Goal: Information Seeking & Learning: Learn about a topic

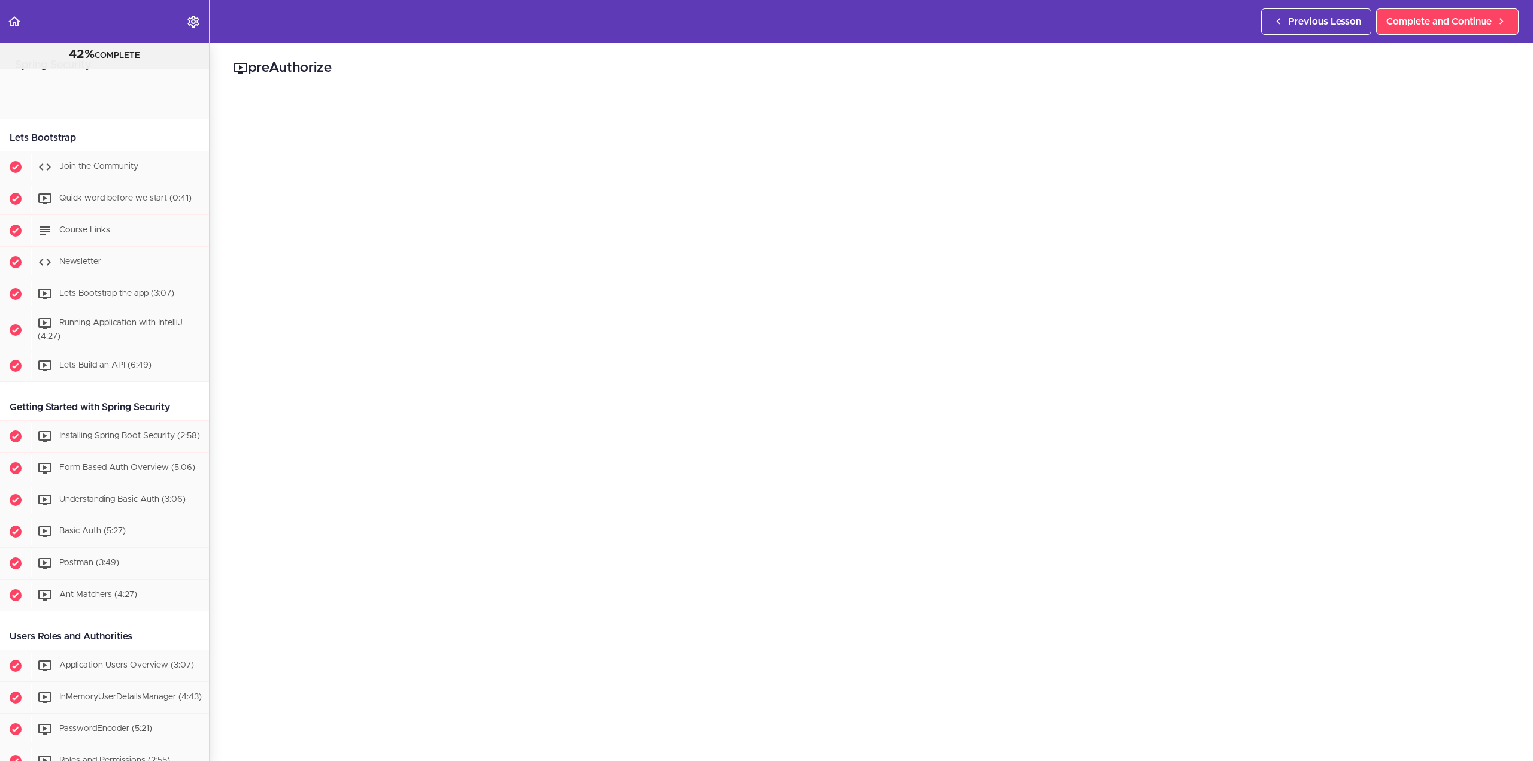
scroll to position [1096, 0]
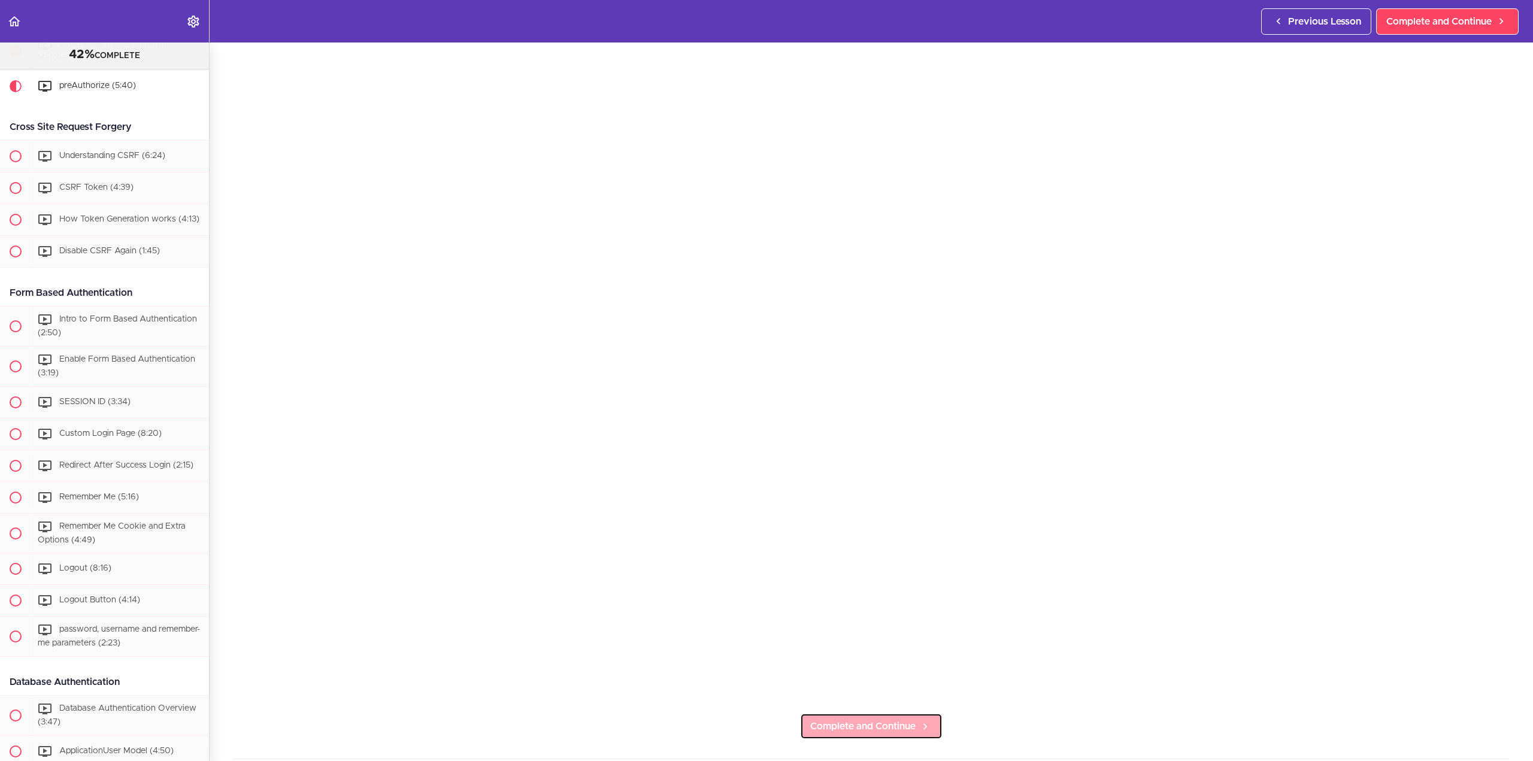
click at [875, 719] on span "Complete and Continue" at bounding box center [862, 726] width 105 height 14
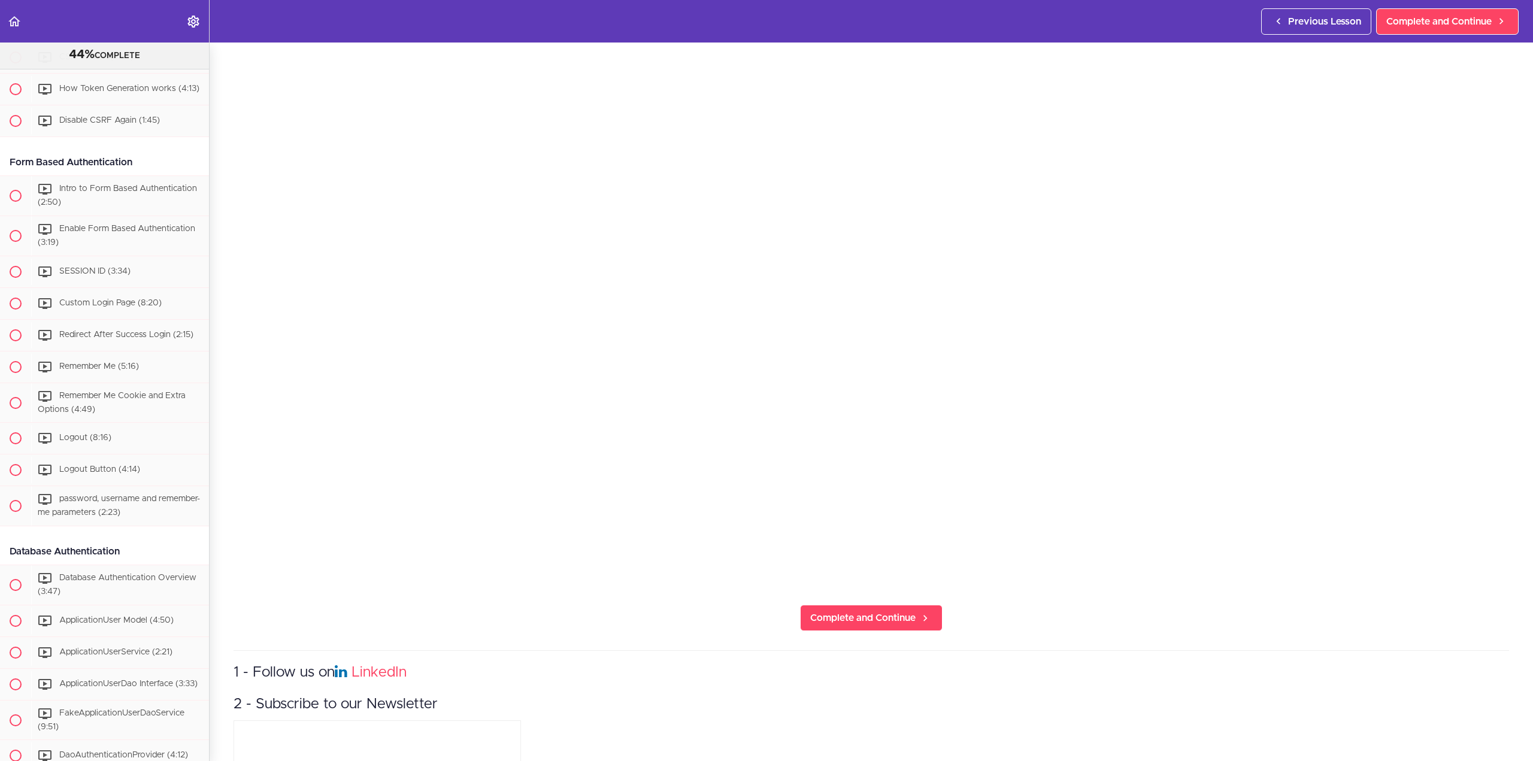
scroll to position [240, 0]
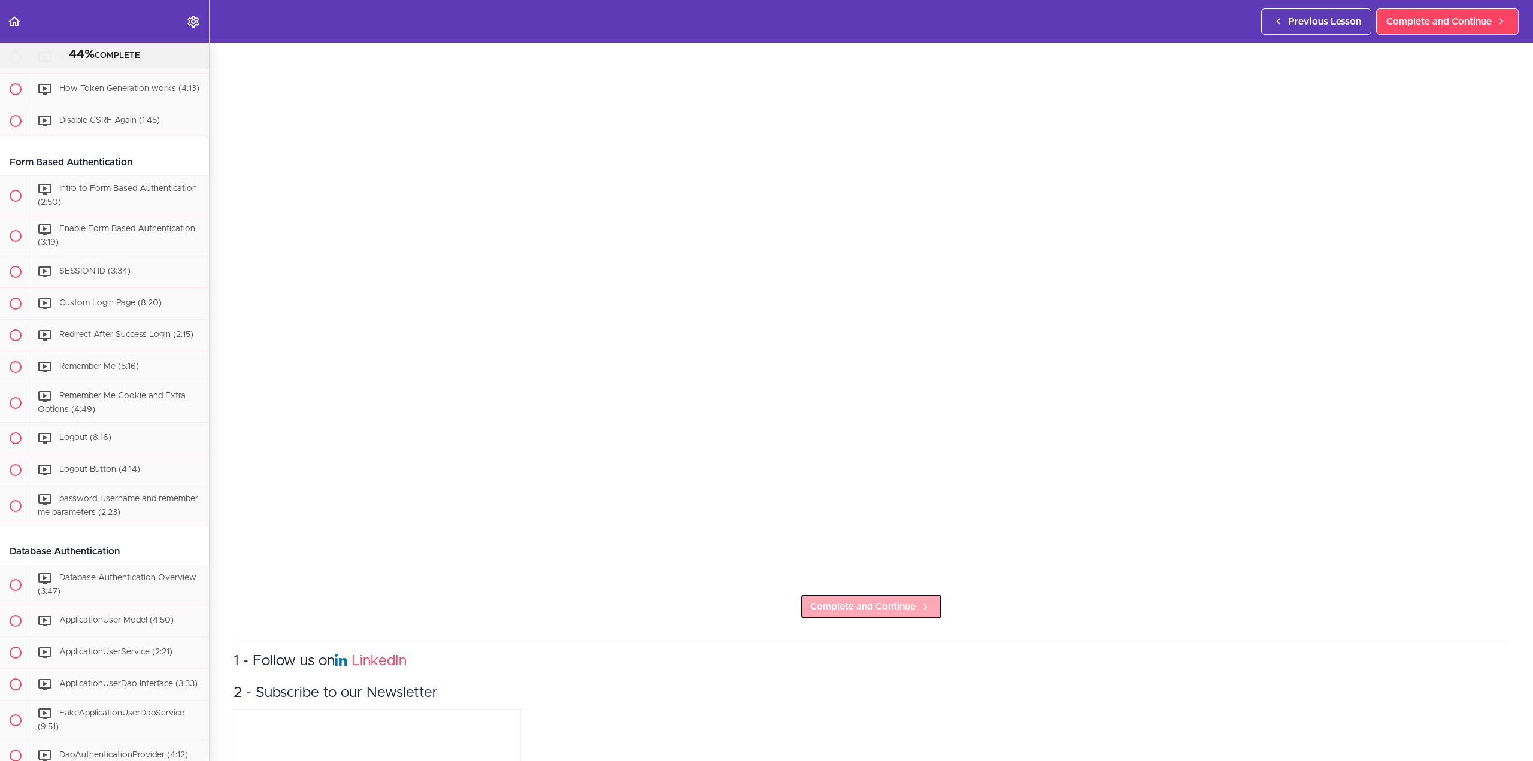
click at [879, 600] on span "Complete and Continue" at bounding box center [862, 607] width 105 height 14
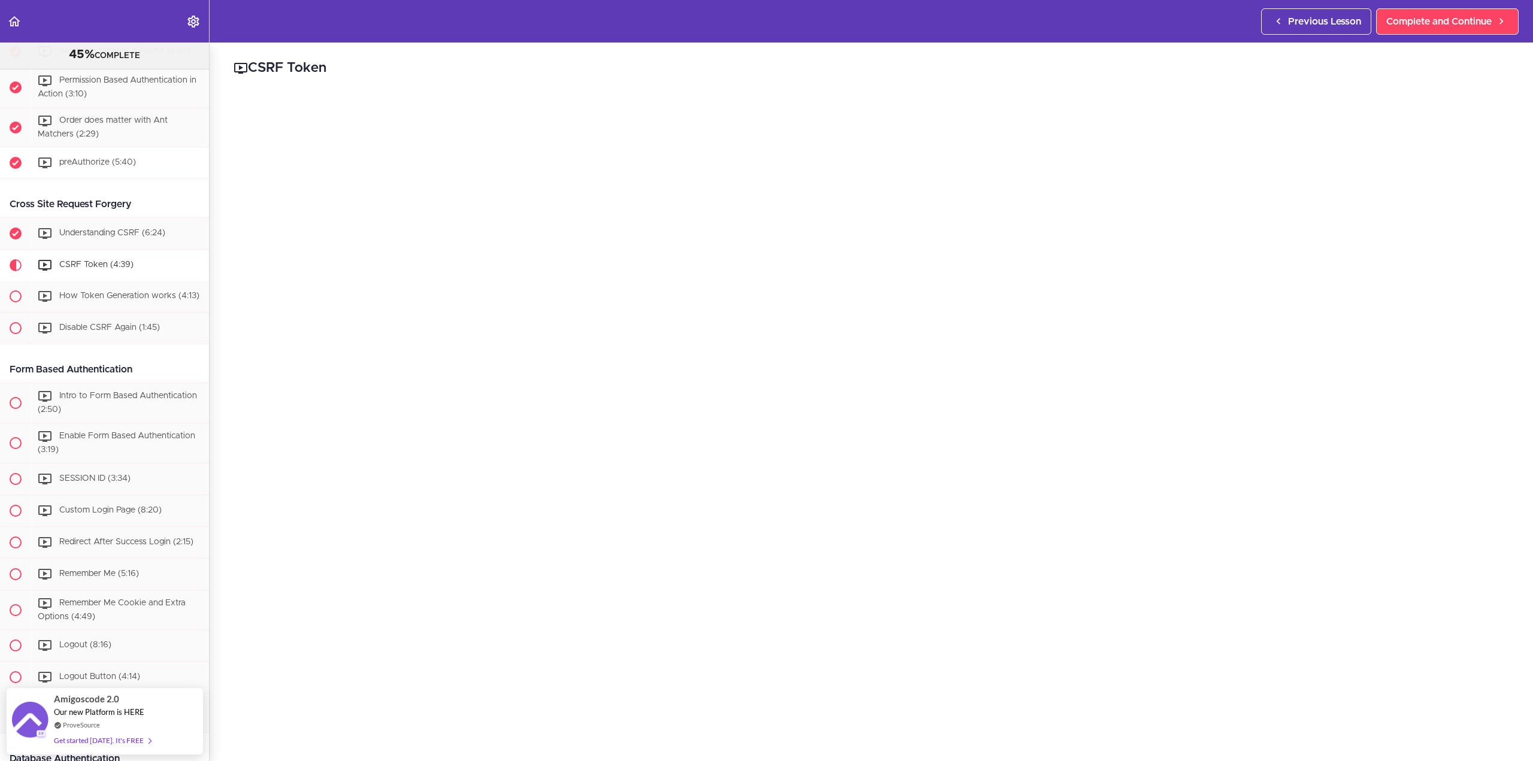
scroll to position [1018, 0]
click at [75, 270] on span "CSRF Token (4:39)" at bounding box center [96, 266] width 74 height 8
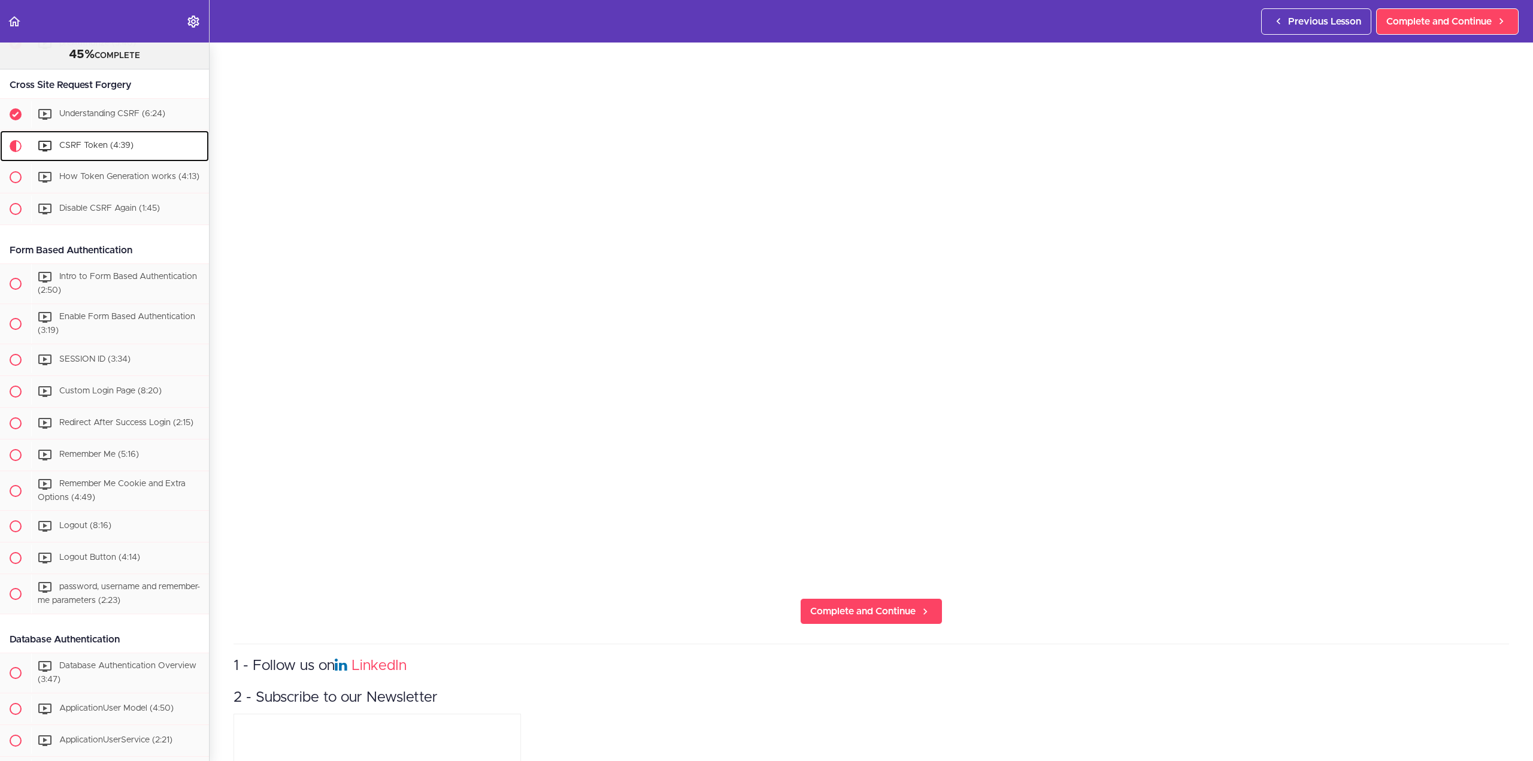
scroll to position [240, 0]
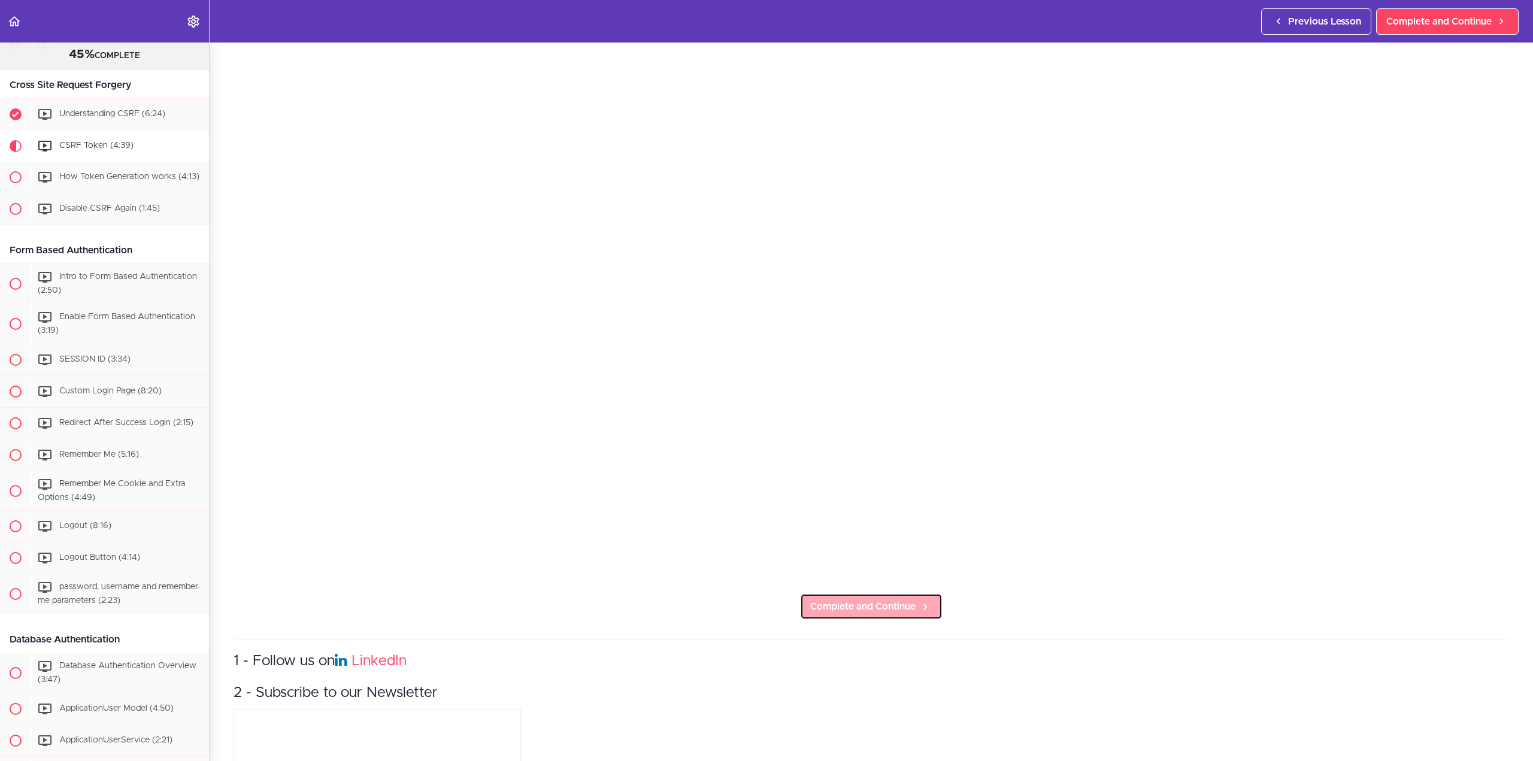
click at [857, 600] on span "Complete and Continue" at bounding box center [862, 607] width 105 height 14
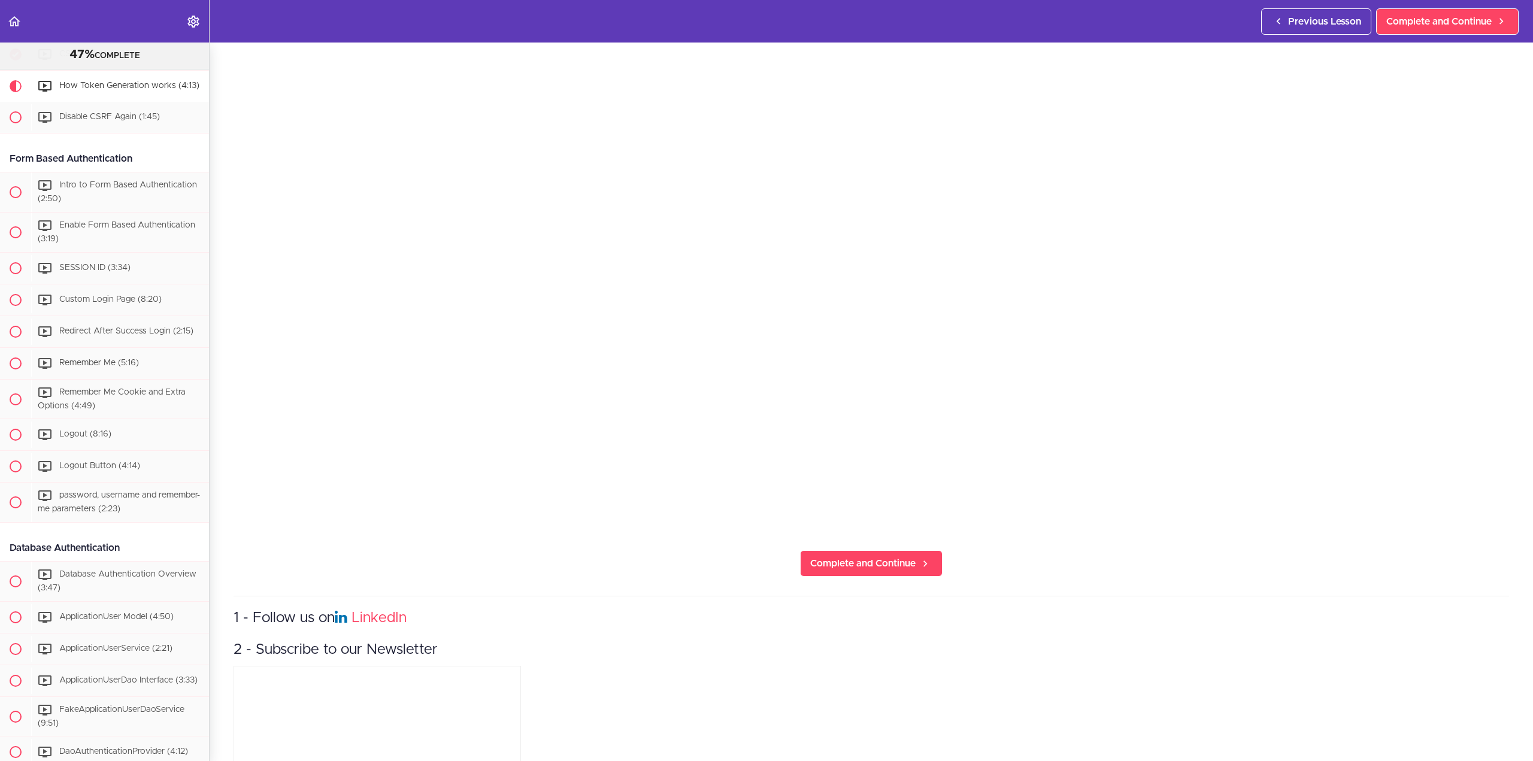
scroll to position [299, 0]
click at [892, 540] on span "Complete and Continue" at bounding box center [862, 547] width 105 height 14
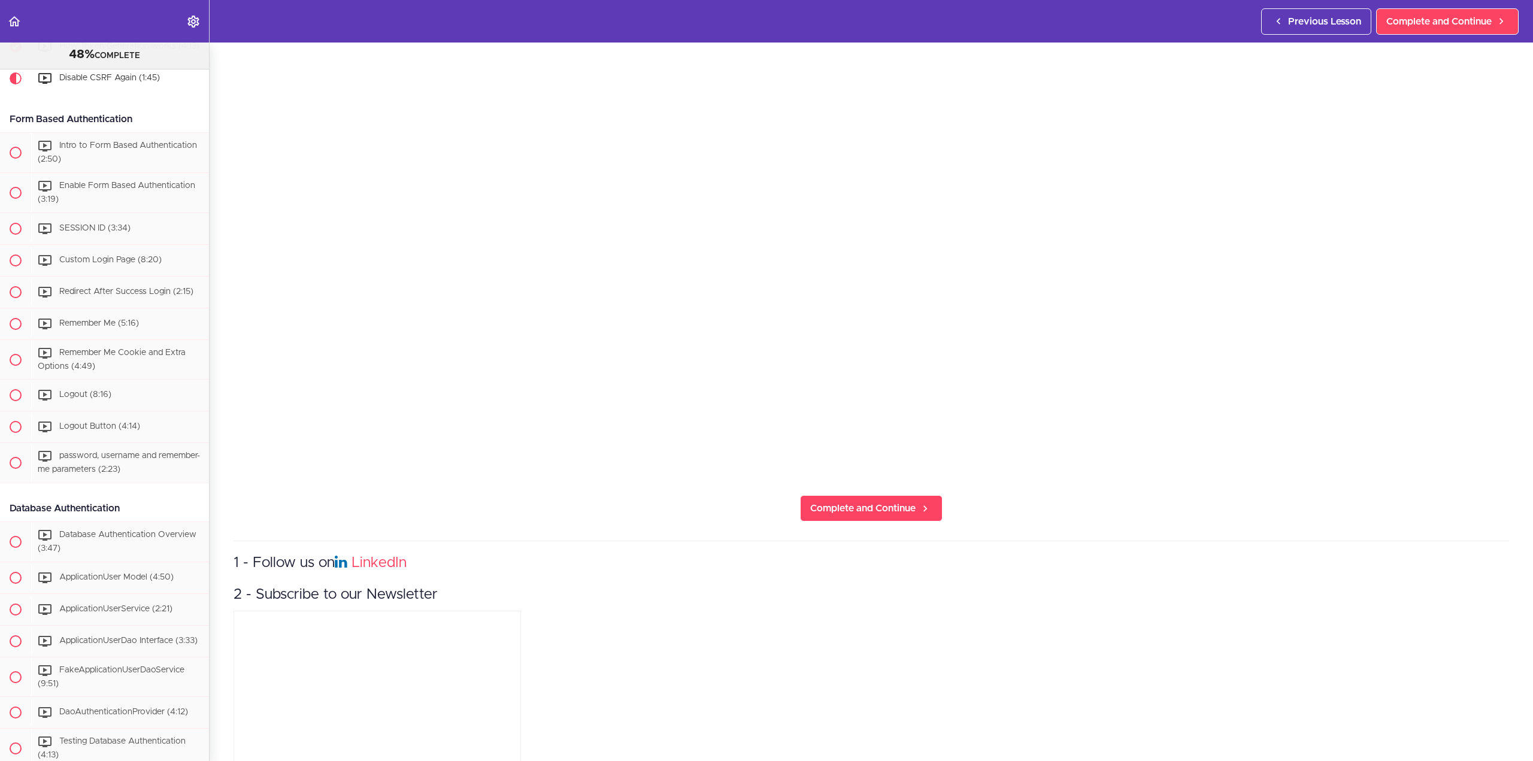
scroll to position [399, 0]
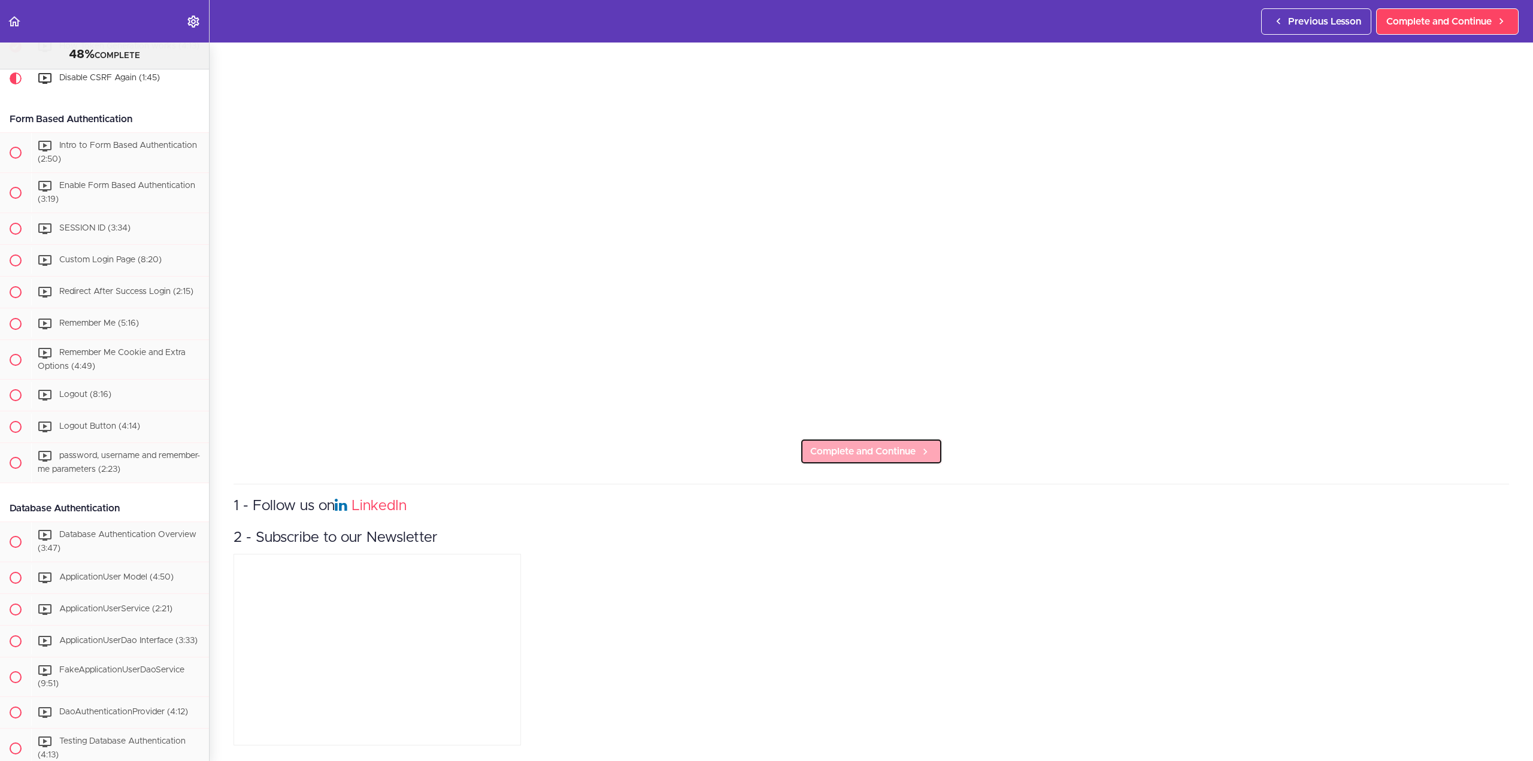
click at [856, 438] on link "Complete and Continue" at bounding box center [871, 451] width 143 height 26
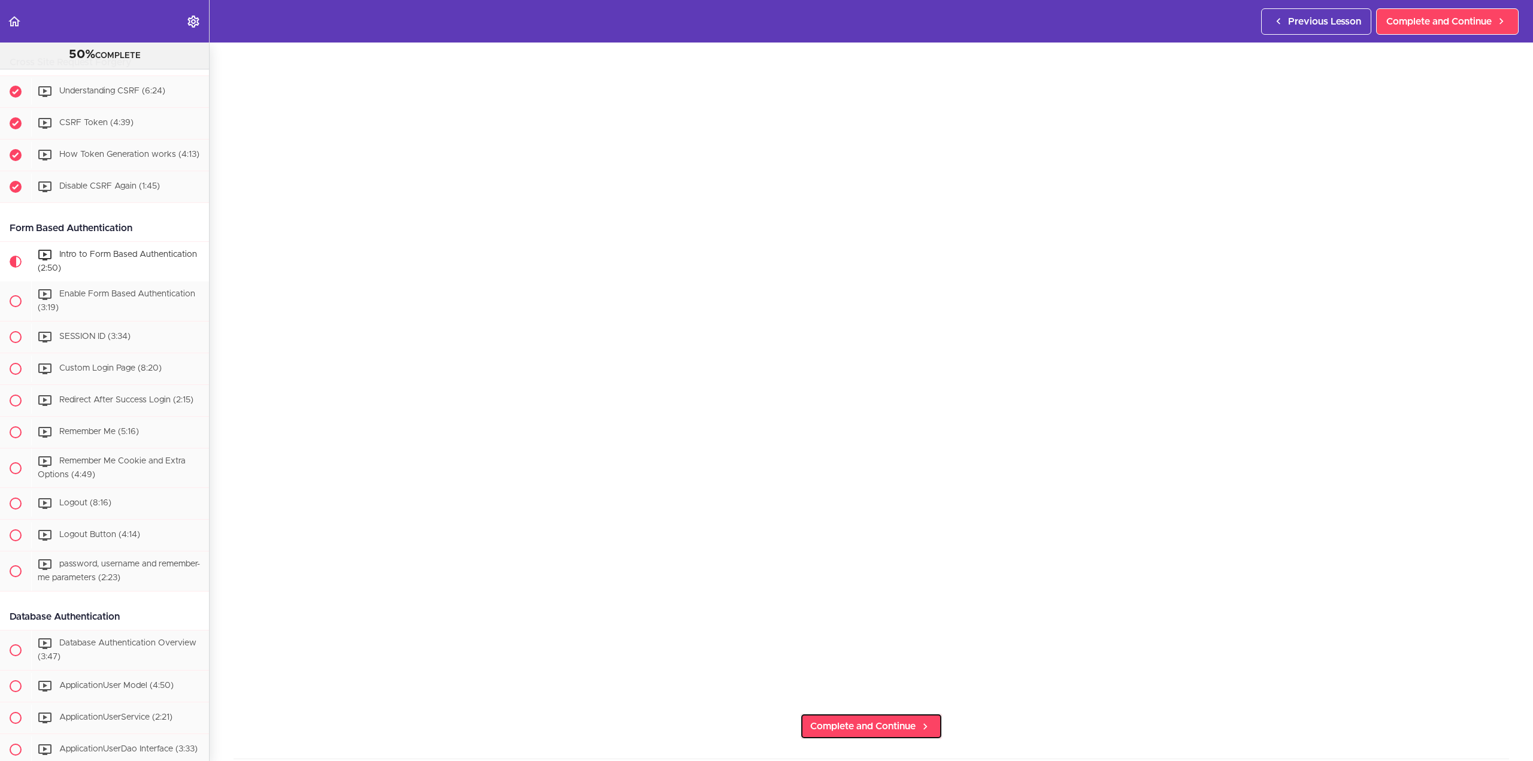
scroll to position [1167, 0]
click at [863, 725] on span "Complete and Continue" at bounding box center [862, 726] width 105 height 14
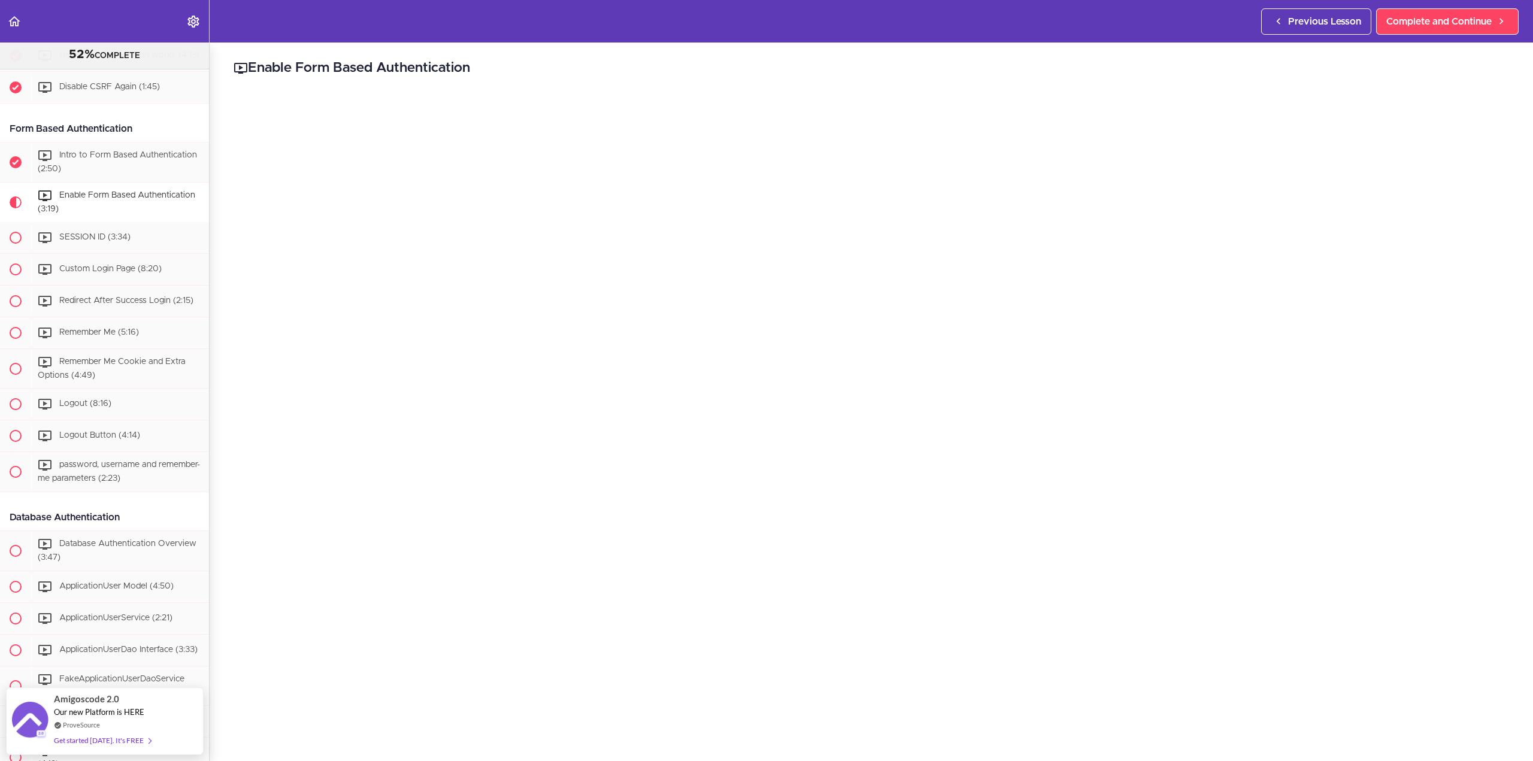
scroll to position [180, 0]
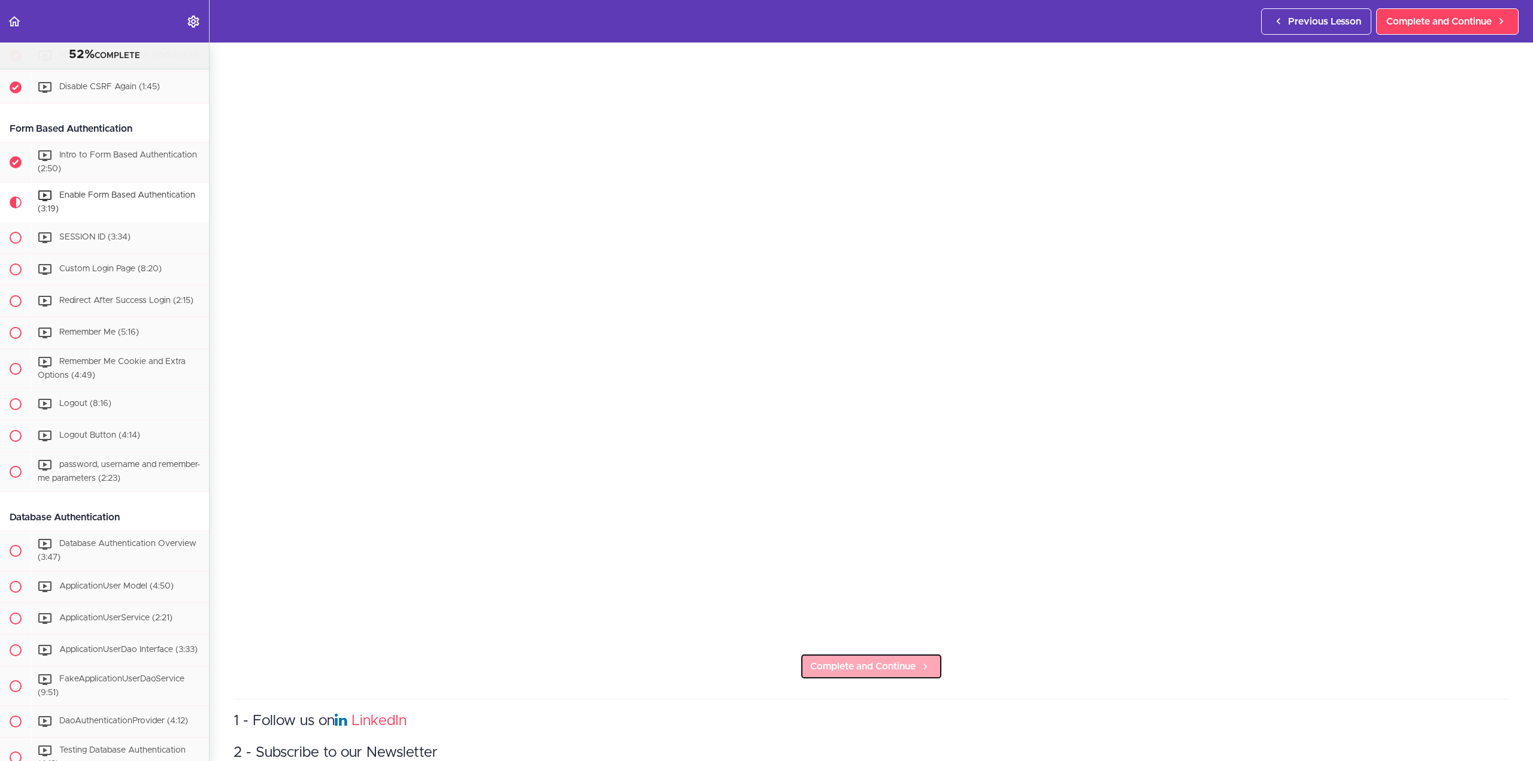
click at [933, 659] on link "Complete and Continue" at bounding box center [871, 666] width 143 height 26
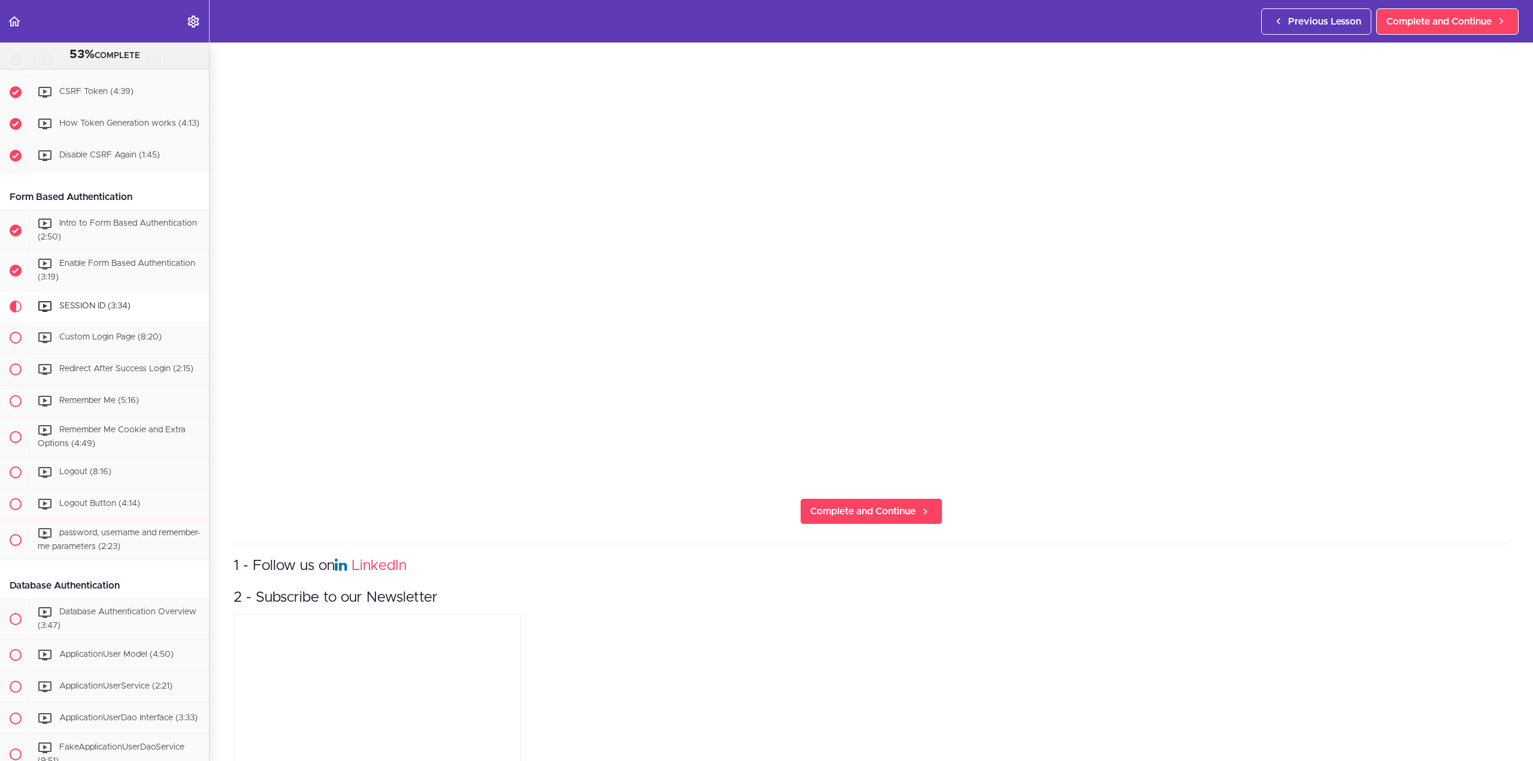
scroll to position [359, 0]
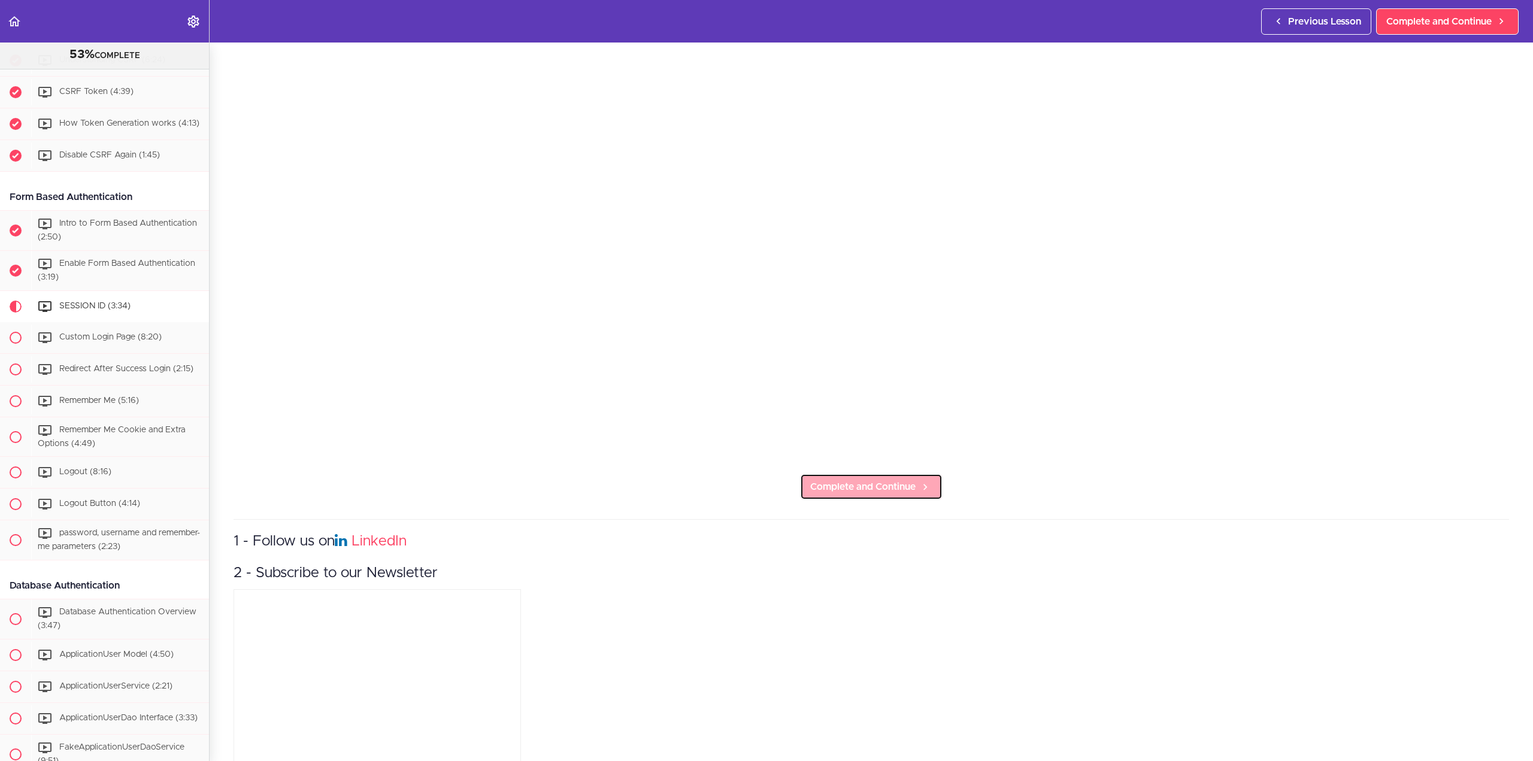
click at [885, 482] on span "Complete and Continue" at bounding box center [862, 487] width 105 height 14
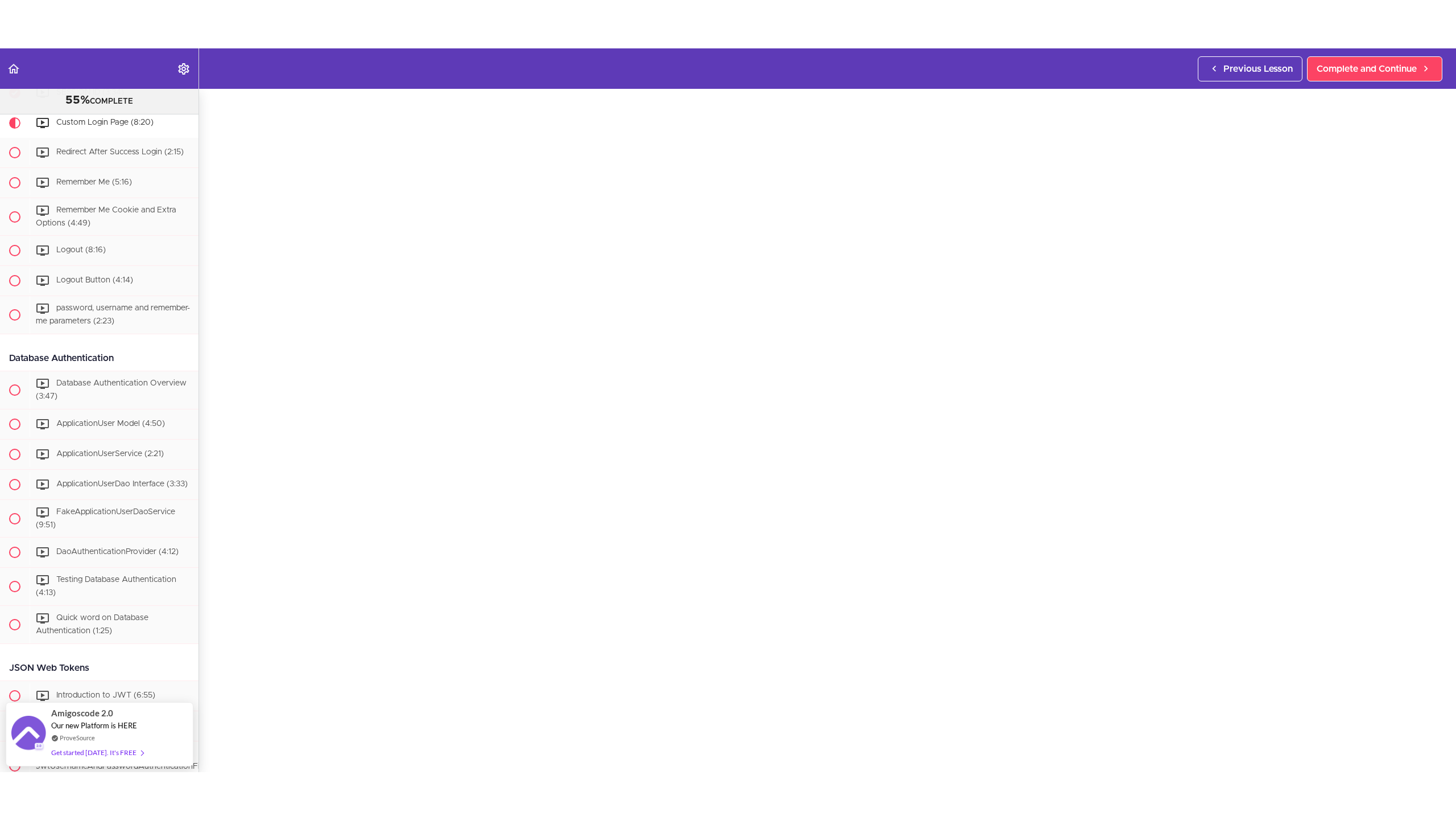
scroll to position [57, 0]
